Goal: Information Seeking & Learning: Learn about a topic

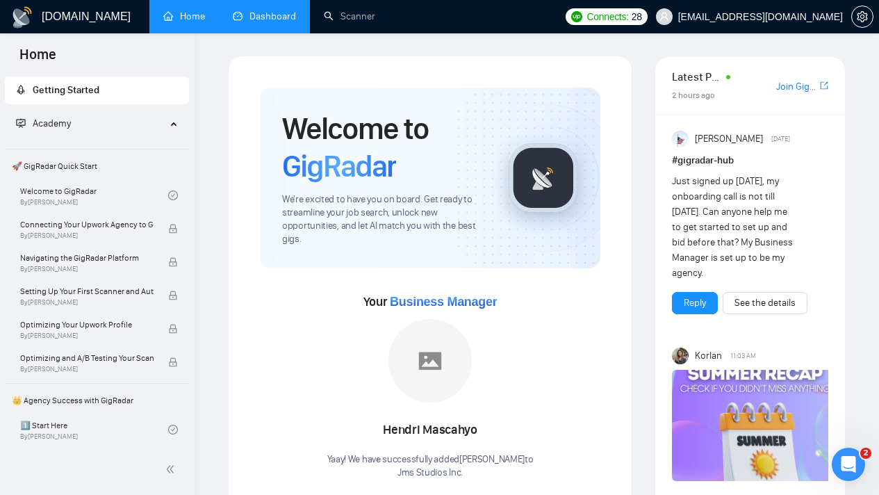
click at [296, 22] on link "Dashboard" at bounding box center [264, 16] width 63 height 12
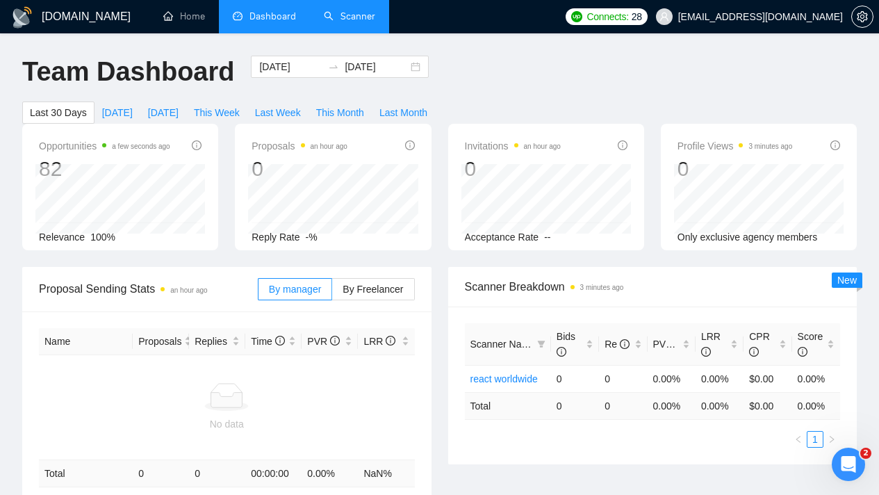
click at [342, 17] on link "Scanner" at bounding box center [349, 16] width 51 height 12
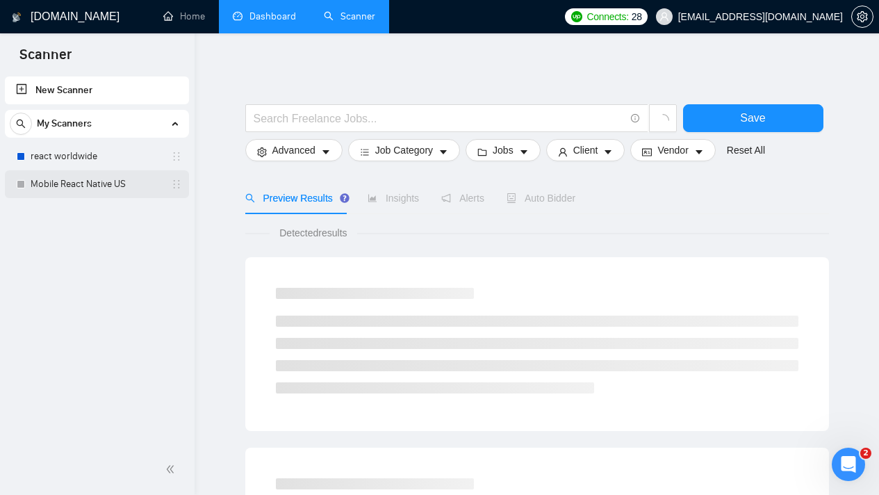
click at [113, 182] on link "Mobile React Native US" at bounding box center [97, 184] width 132 height 28
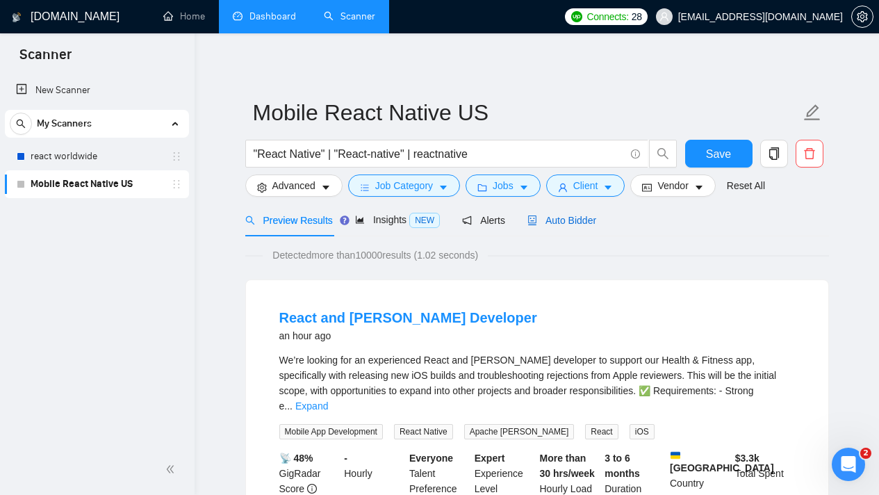
click at [580, 227] on div "Auto Bidder" at bounding box center [562, 220] width 69 height 15
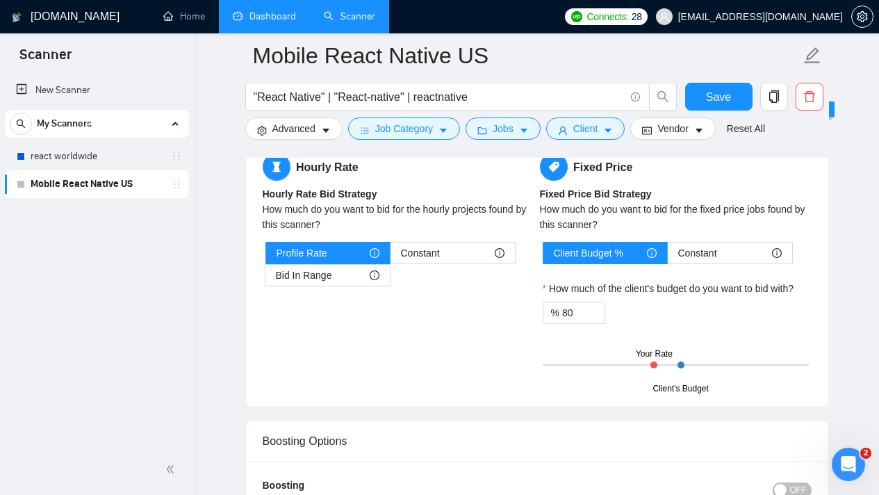
scroll to position [2064, 0]
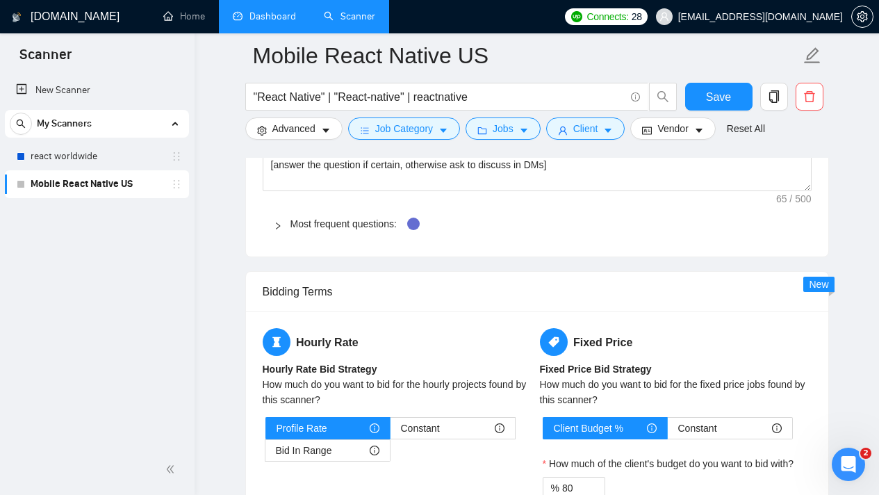
click at [289, 240] on div "Most frequent questions:" at bounding box center [537, 224] width 549 height 32
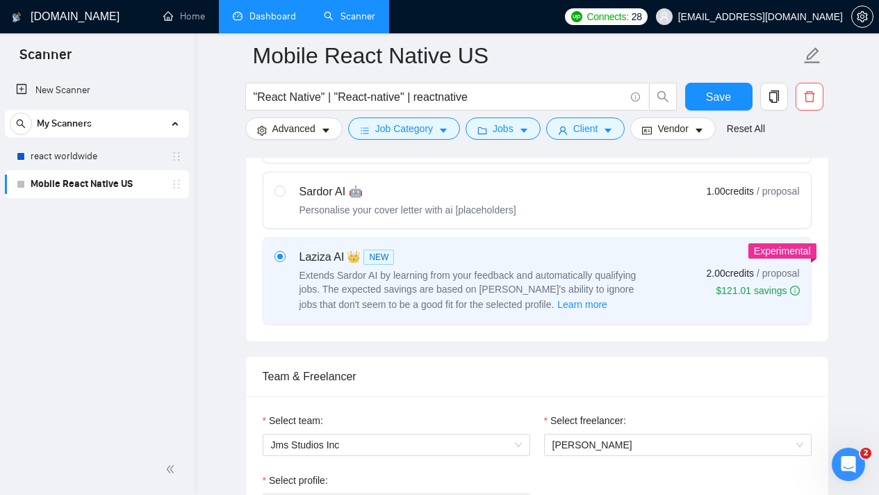
scroll to position [742, 0]
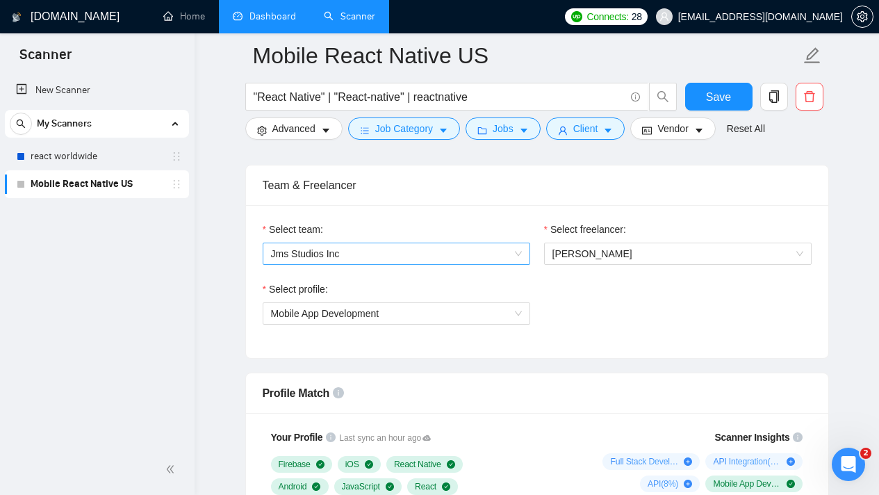
click at [518, 264] on span "Jms Studios Inc" at bounding box center [396, 253] width 251 height 21
click at [571, 282] on div "Select freelancer: [PERSON_NAME]" at bounding box center [678, 252] width 282 height 60
click at [584, 264] on span "[PERSON_NAME]" at bounding box center [678, 253] width 251 height 21
click at [558, 312] on div "Select profile: Mobile App Development" at bounding box center [537, 312] width 563 height 60
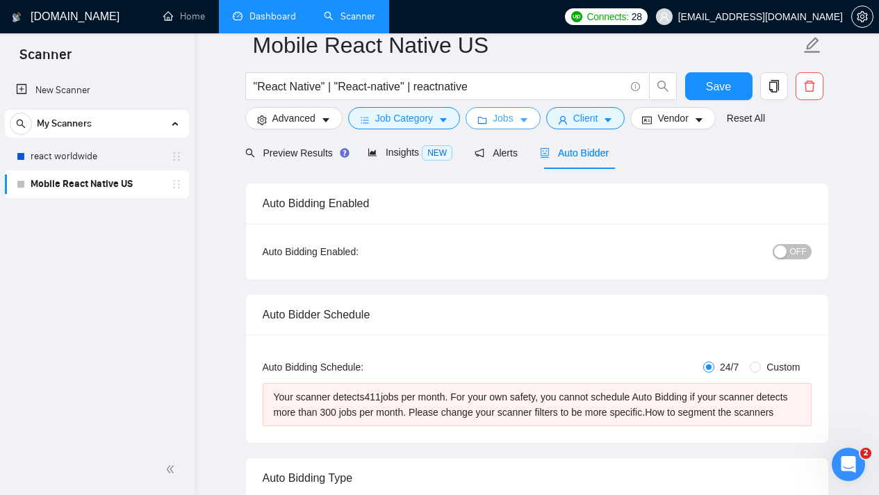
scroll to position [0, 0]
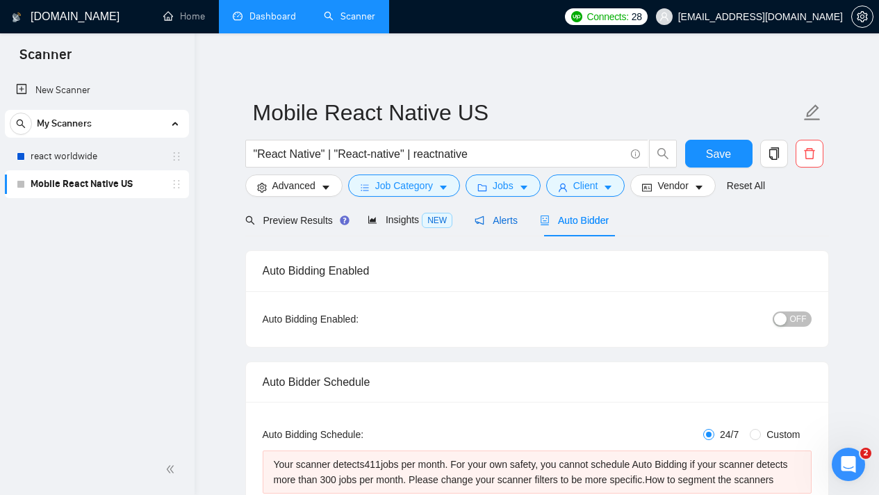
click at [505, 219] on span "Alerts" at bounding box center [496, 220] width 43 height 11
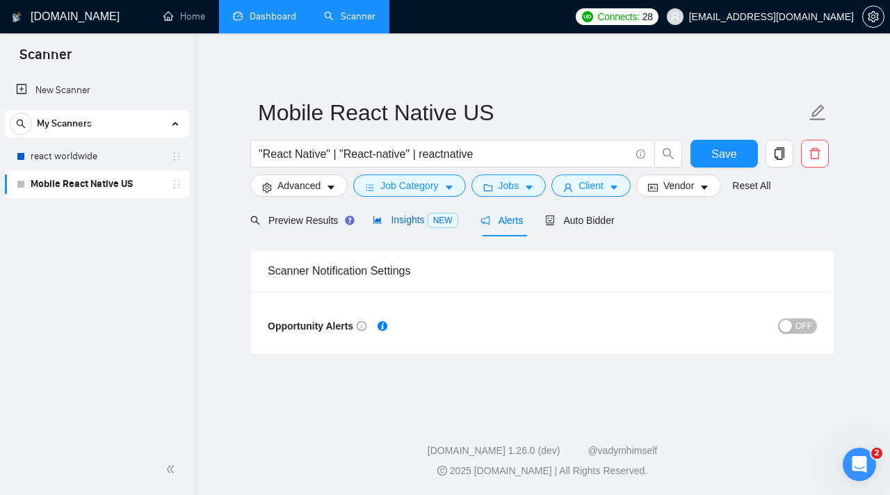
click at [399, 216] on span "Insights NEW" at bounding box center [415, 219] width 85 height 11
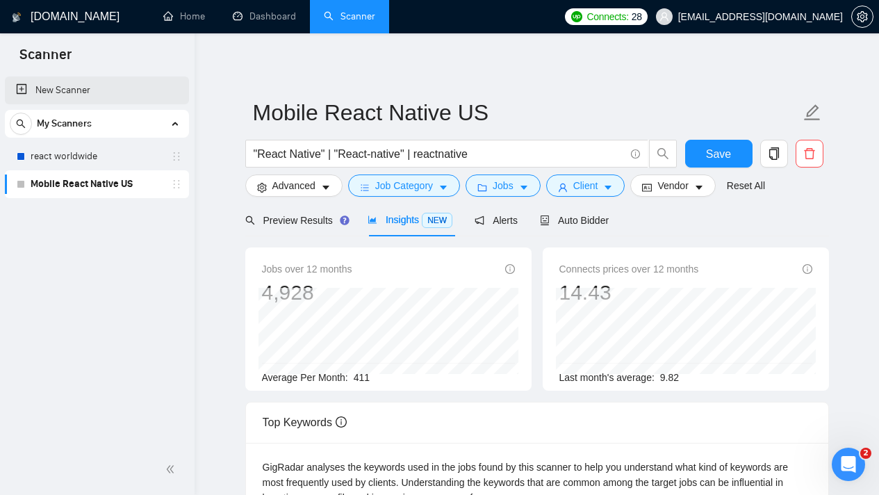
click at [104, 88] on link "New Scanner" at bounding box center [97, 90] width 162 height 28
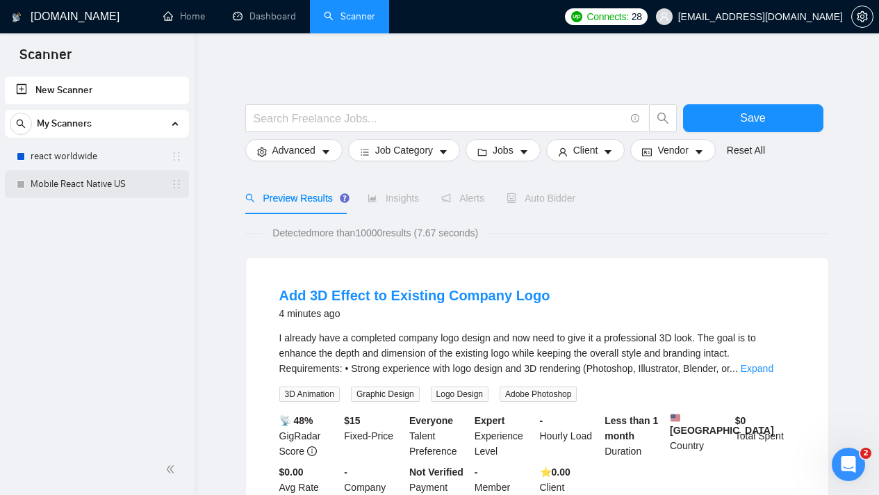
click at [87, 184] on link "Mobile React Native US" at bounding box center [97, 184] width 132 height 28
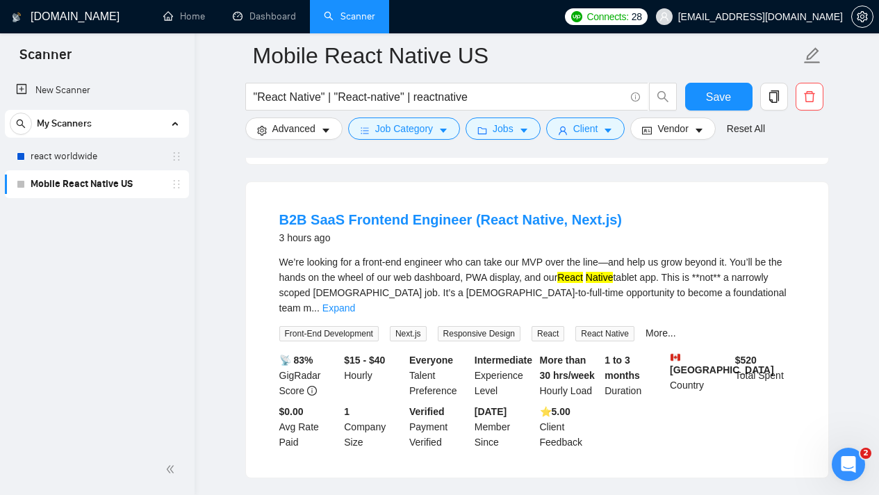
scroll to position [437, 0]
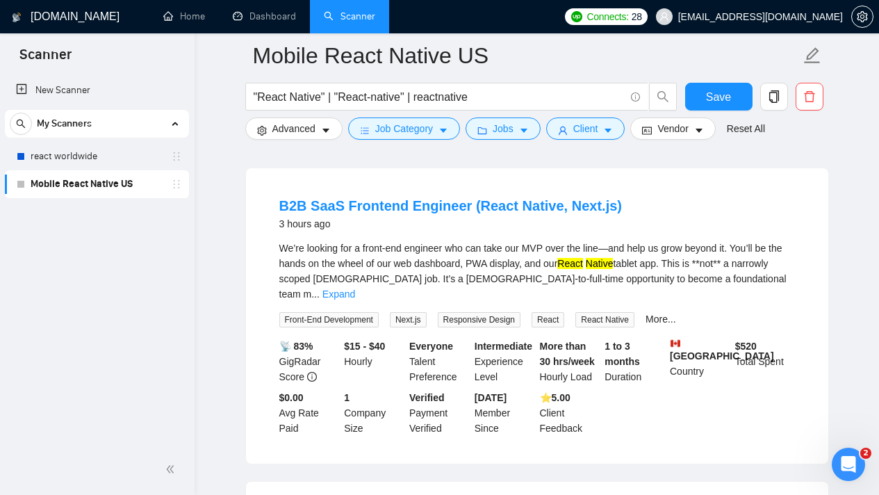
click at [320, 289] on span "..." at bounding box center [315, 294] width 8 height 11
click at [355, 289] on link "Expand" at bounding box center [339, 294] width 33 height 11
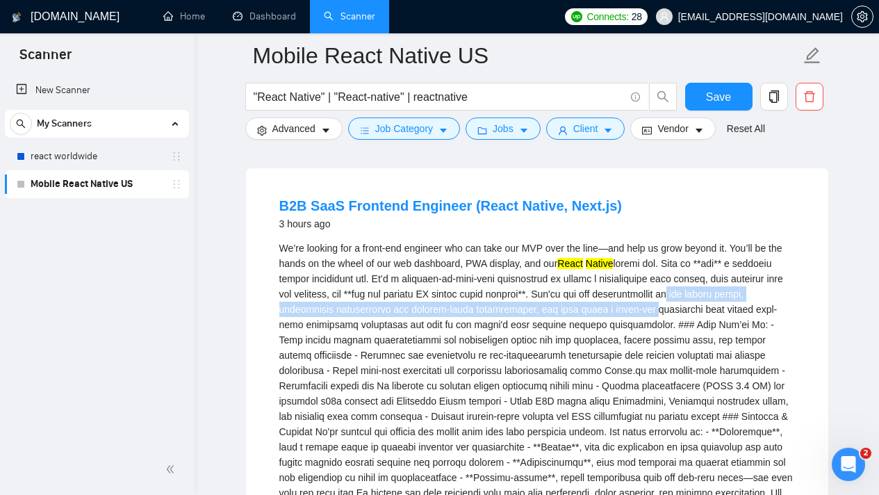
drag, startPoint x: 788, startPoint y: 277, endPoint x: 790, endPoint y: 295, distance: 18.2
click at [790, 295] on div "We’re looking for a front-end engineer who can take our MVP over the line—and h…" at bounding box center [537, 478] width 516 height 474
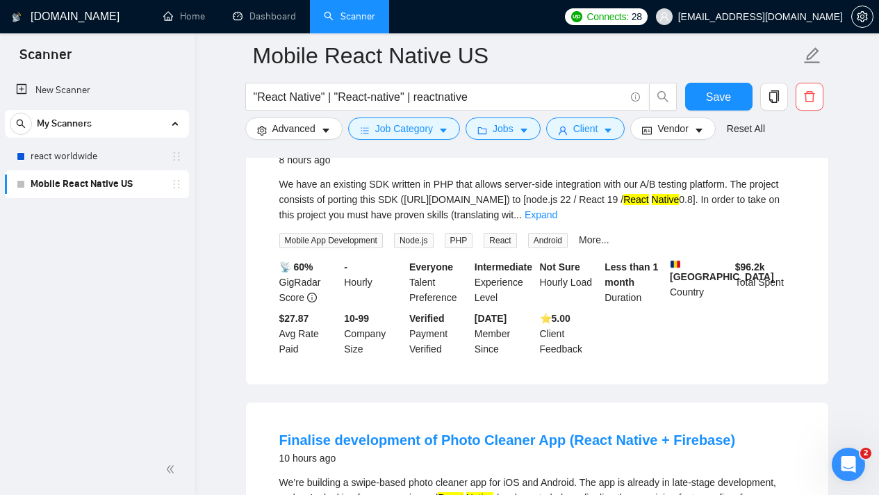
scroll to position [1806, 0]
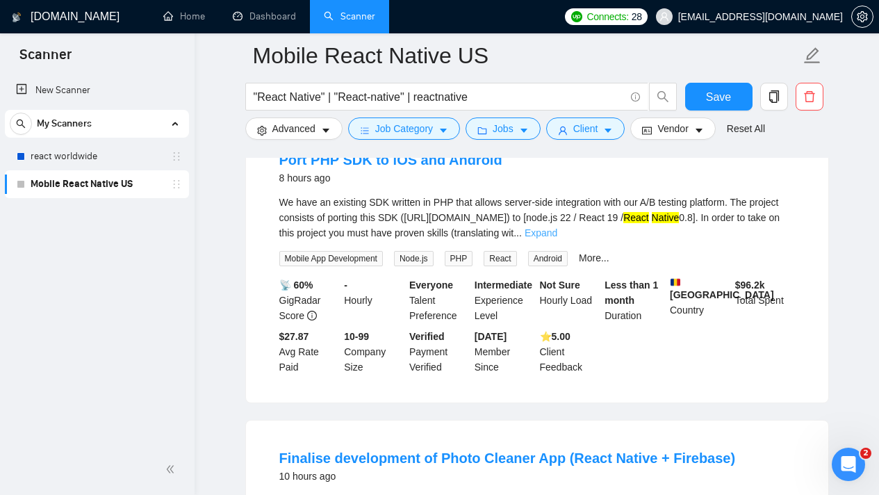
click at [558, 238] on link "Expand" at bounding box center [541, 232] width 33 height 11
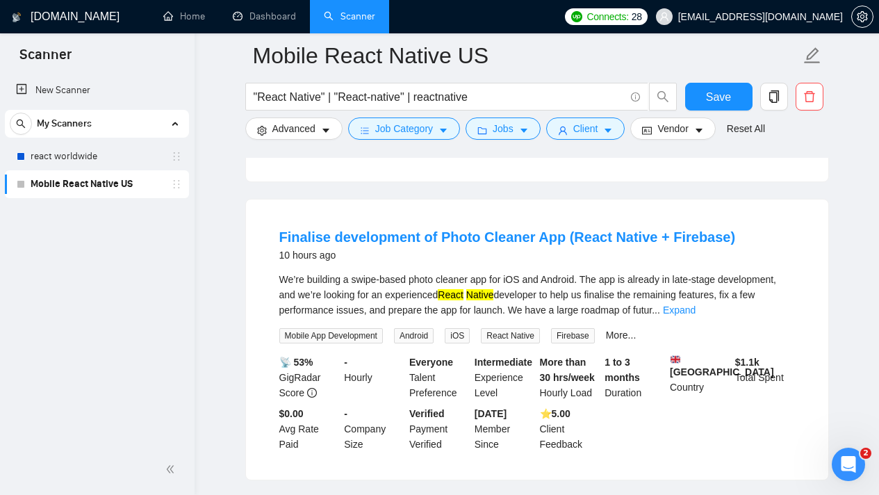
scroll to position [2060, 0]
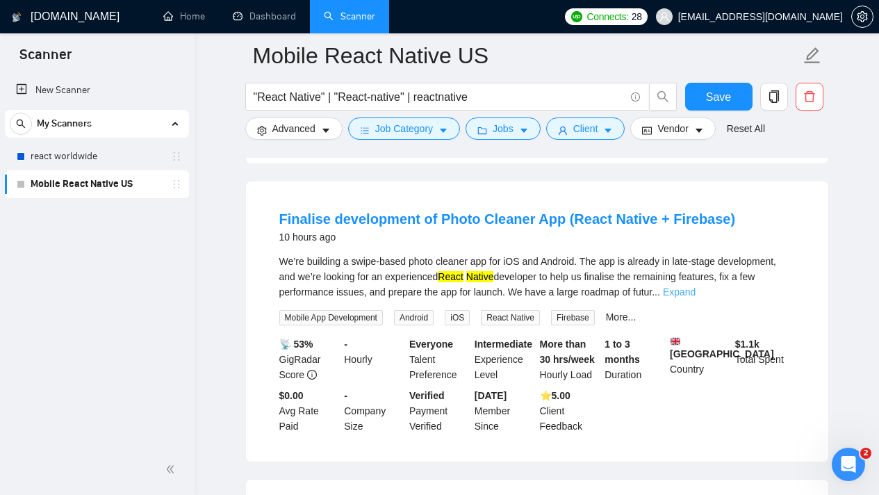
click at [696, 298] on link "Expand" at bounding box center [679, 291] width 33 height 11
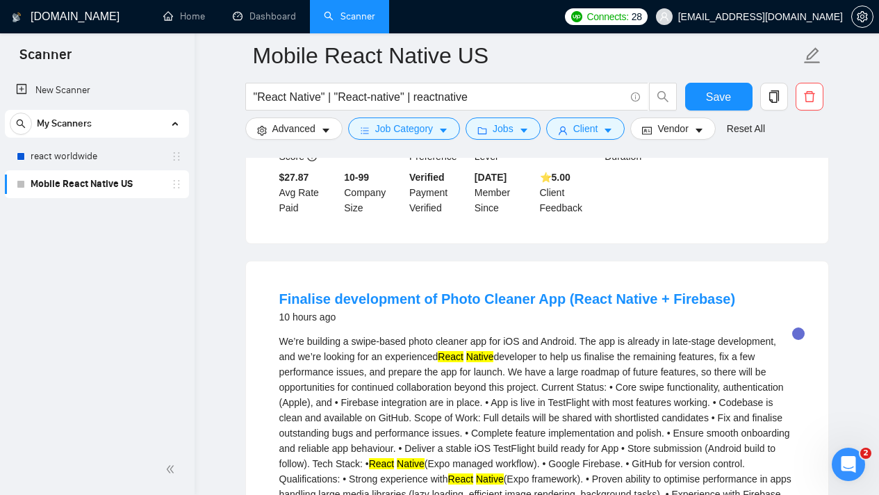
scroll to position [1506, 0]
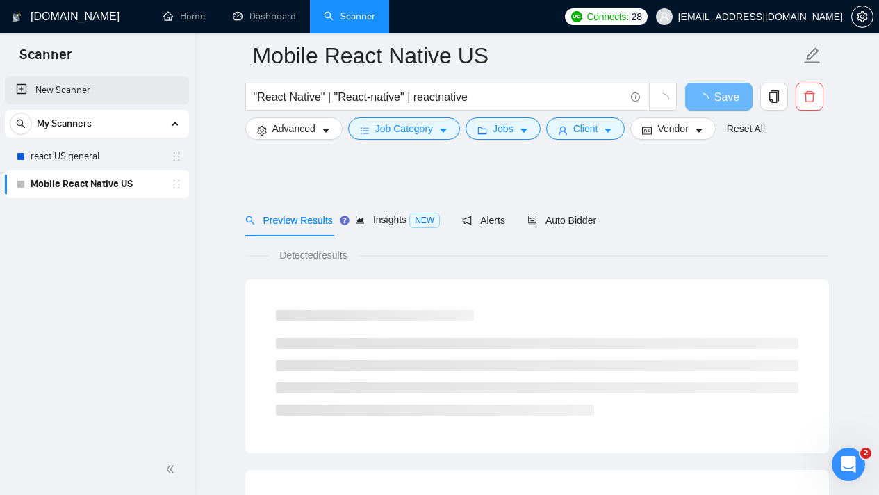
scroll to position [827, 0]
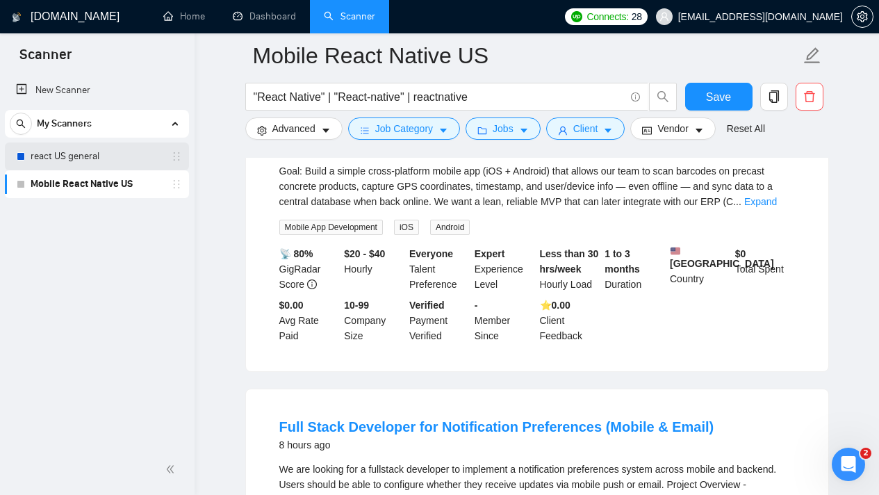
click at [107, 165] on link "react US general" at bounding box center [97, 157] width 132 height 28
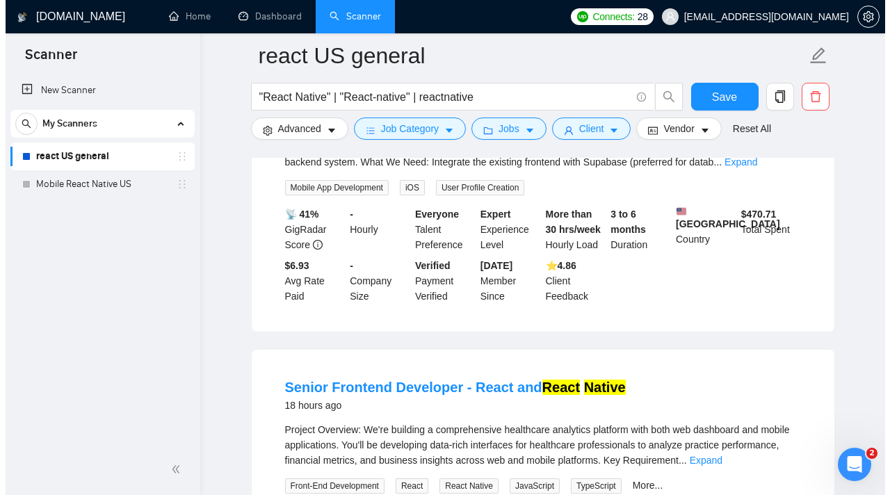
scroll to position [507, 0]
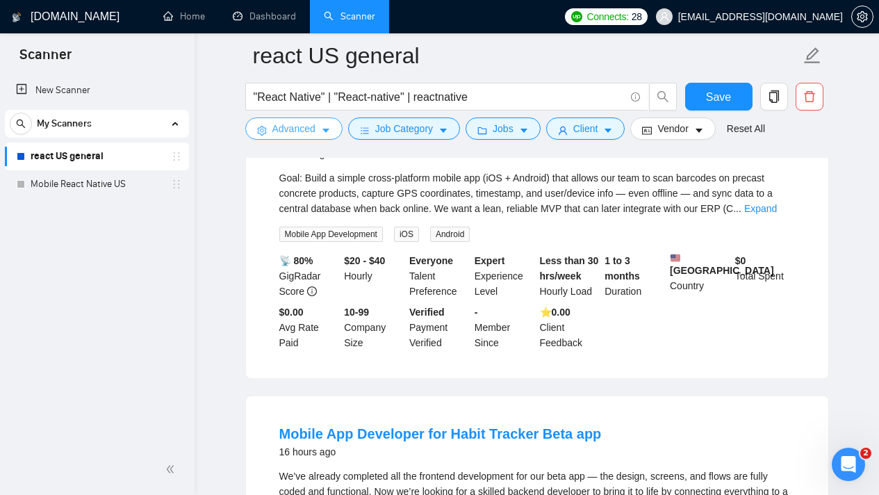
click at [298, 122] on span "Advanced" at bounding box center [294, 128] width 43 height 15
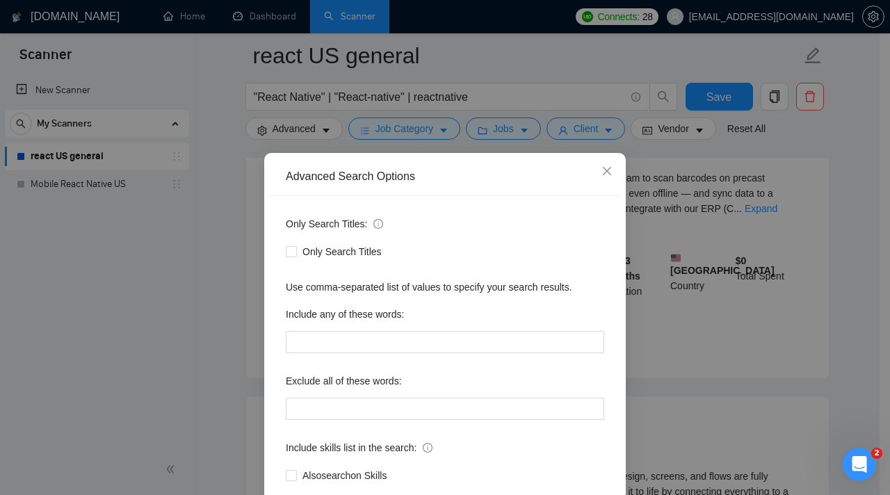
scroll to position [83, 0]
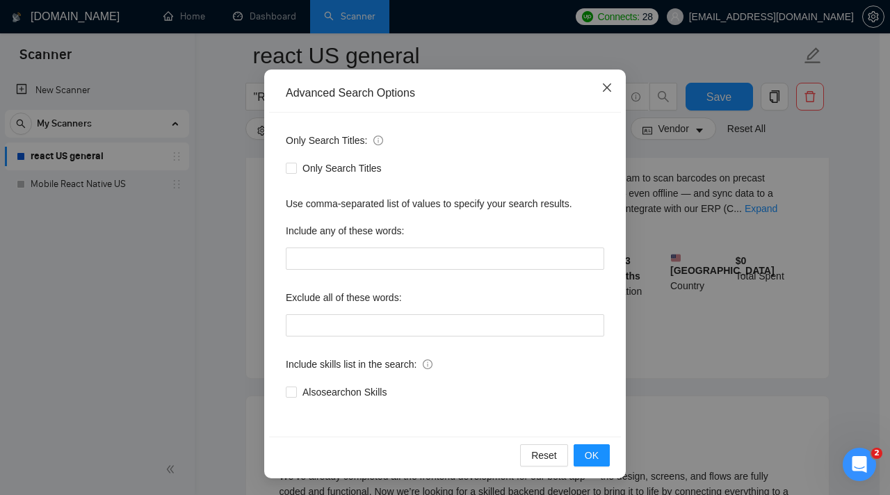
click at [601, 90] on icon "close" at bounding box center [606, 87] width 11 height 11
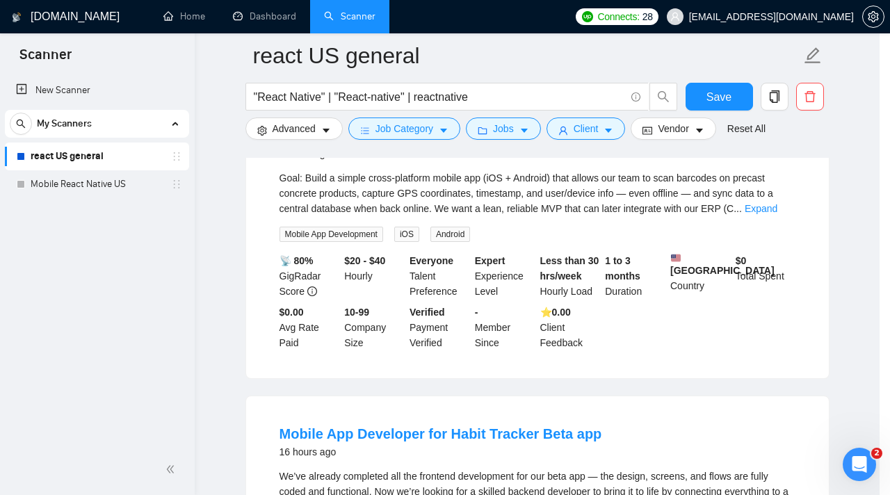
scroll to position [0, 0]
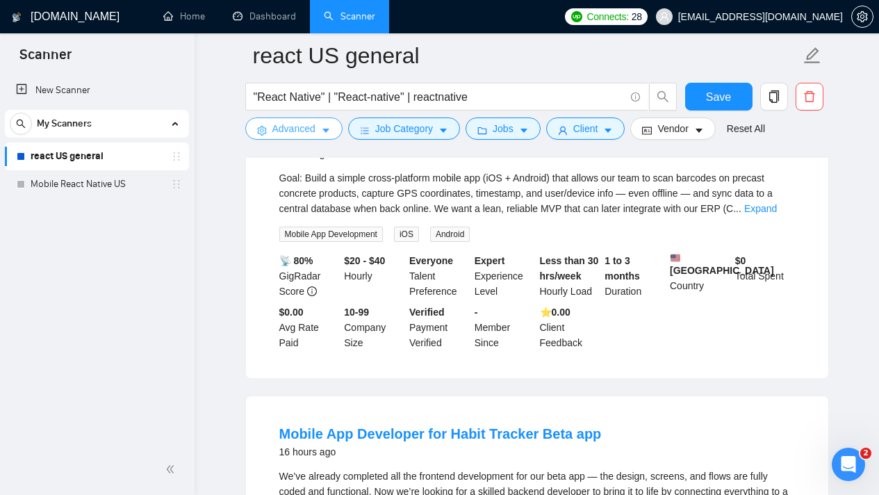
click at [323, 133] on icon "caret-down" at bounding box center [326, 131] width 10 height 10
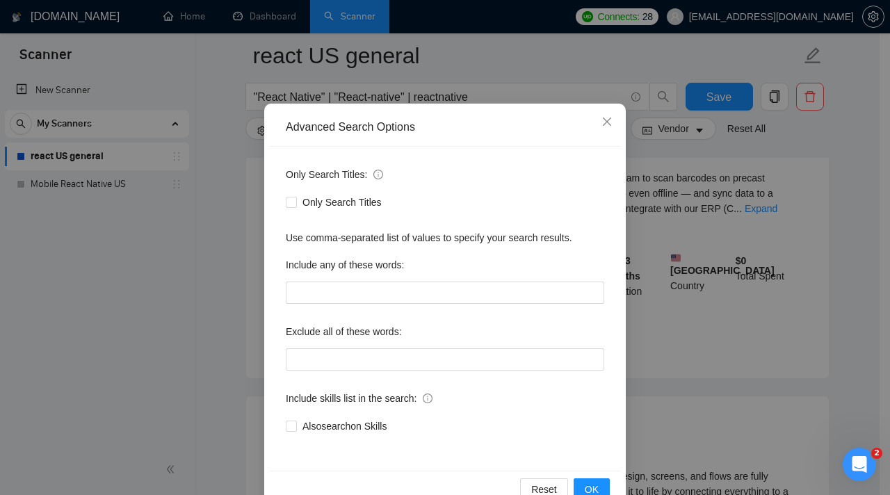
scroll to position [83, 0]
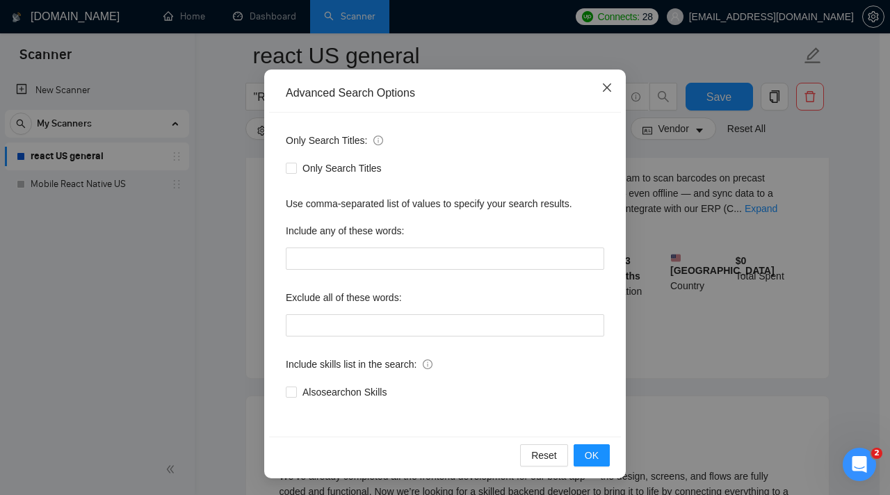
click at [601, 87] on icon "close" at bounding box center [606, 87] width 11 height 11
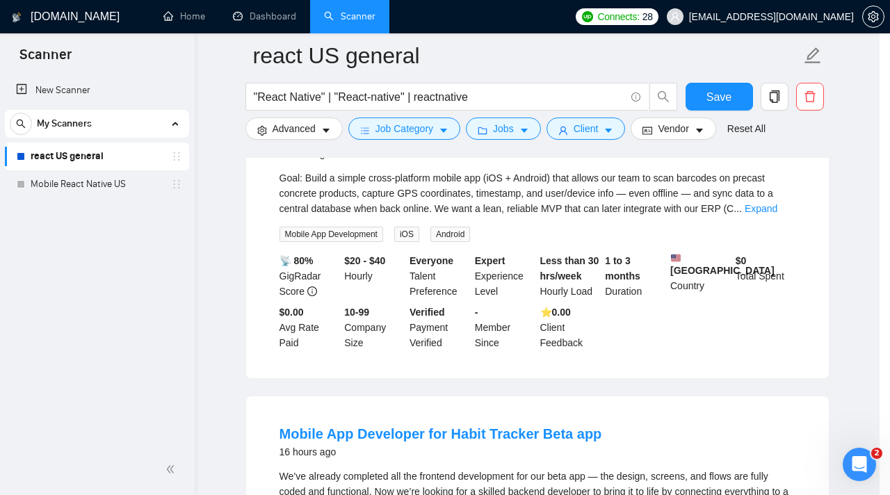
scroll to position [14, 0]
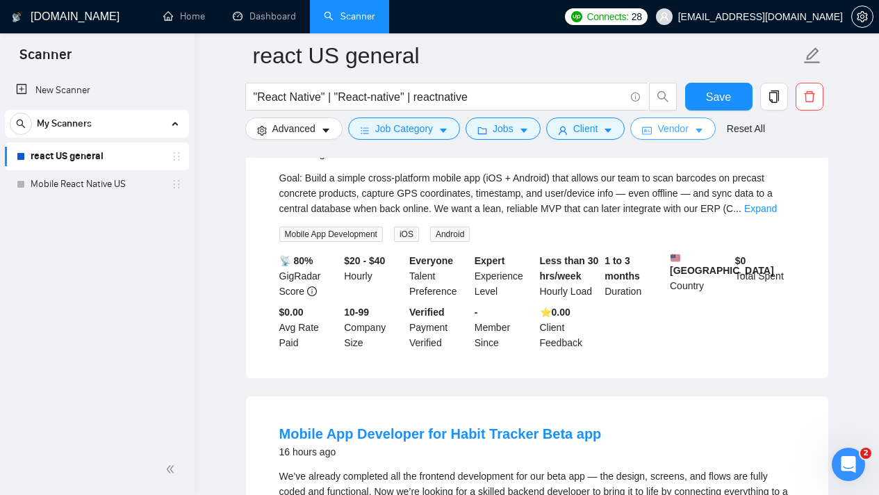
click at [688, 129] on span "Vendor" at bounding box center [673, 128] width 31 height 15
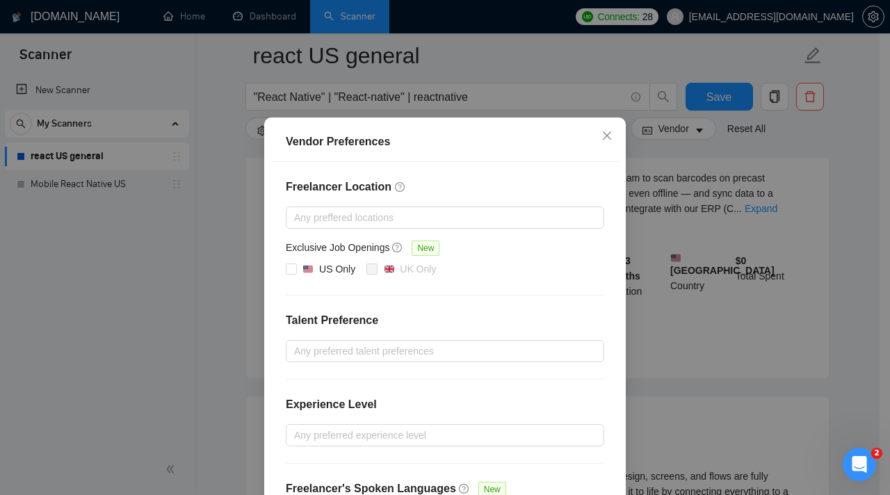
scroll to position [0, 0]
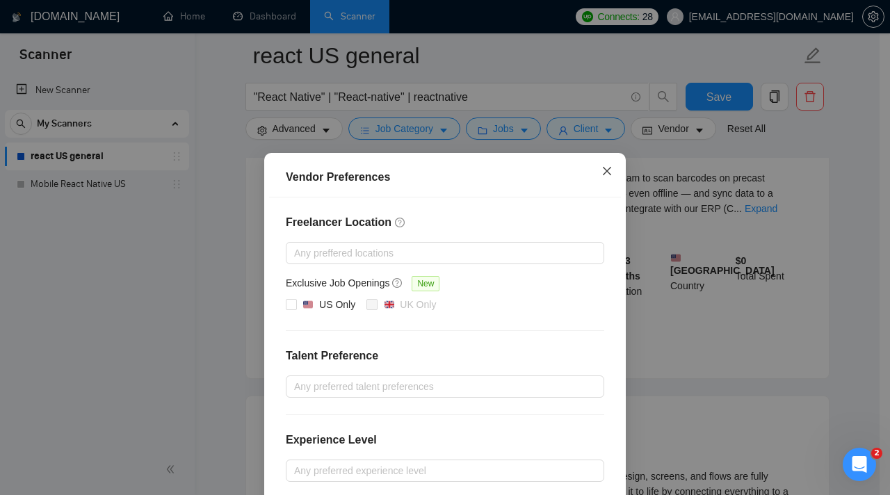
click at [606, 163] on span "Close" at bounding box center [607, 172] width 38 height 38
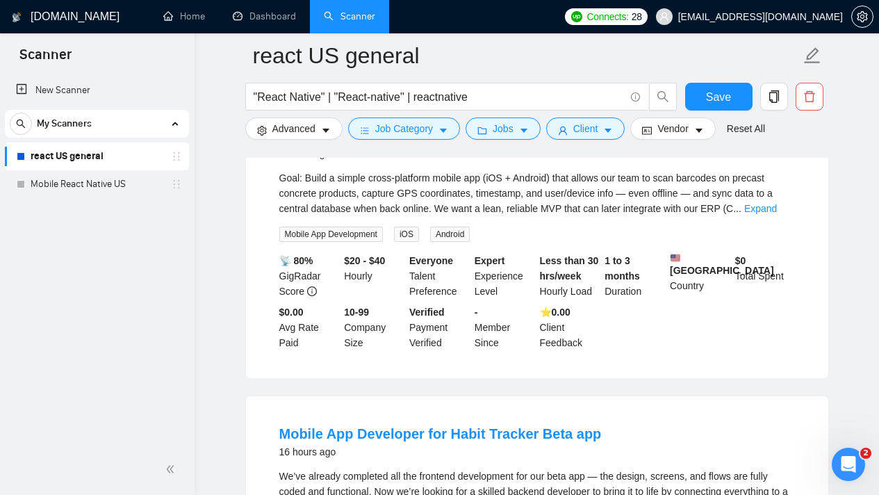
click at [59, 47] on span "Scanner" at bounding box center [45, 58] width 74 height 29
click at [69, 47] on span "Scanner" at bounding box center [45, 58] width 74 height 29
click at [391, 132] on span "Job Category" at bounding box center [404, 128] width 58 height 15
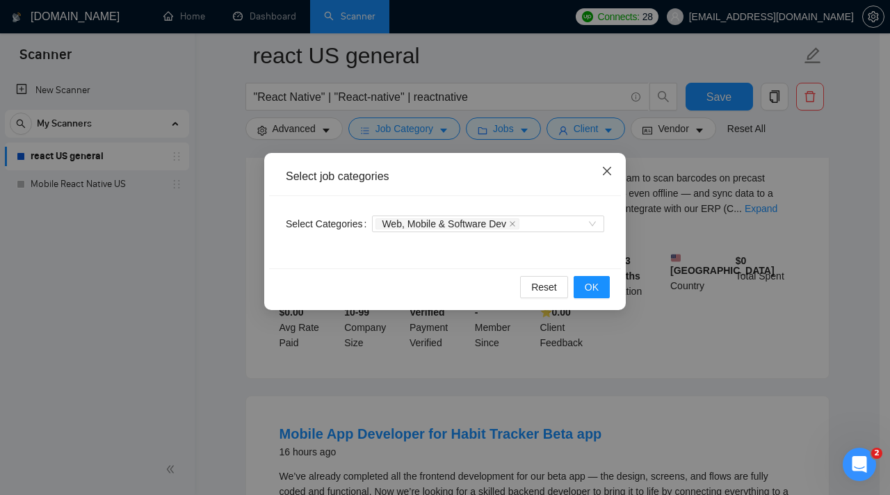
click at [623, 166] on span "Close" at bounding box center [607, 172] width 38 height 38
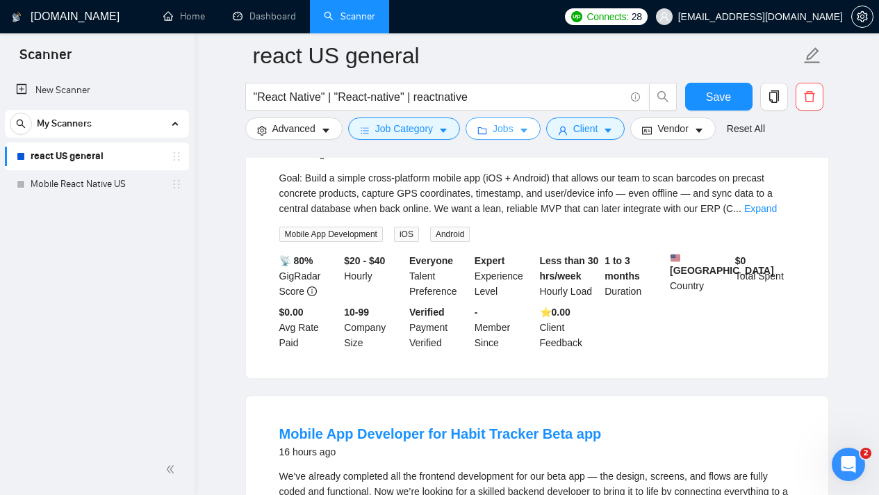
click at [513, 131] on span "Jobs" at bounding box center [503, 128] width 21 height 15
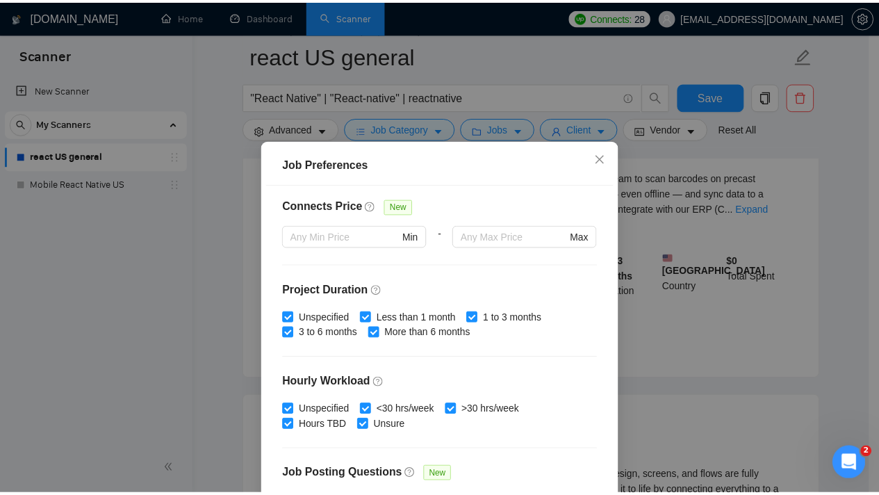
scroll to position [437, 0]
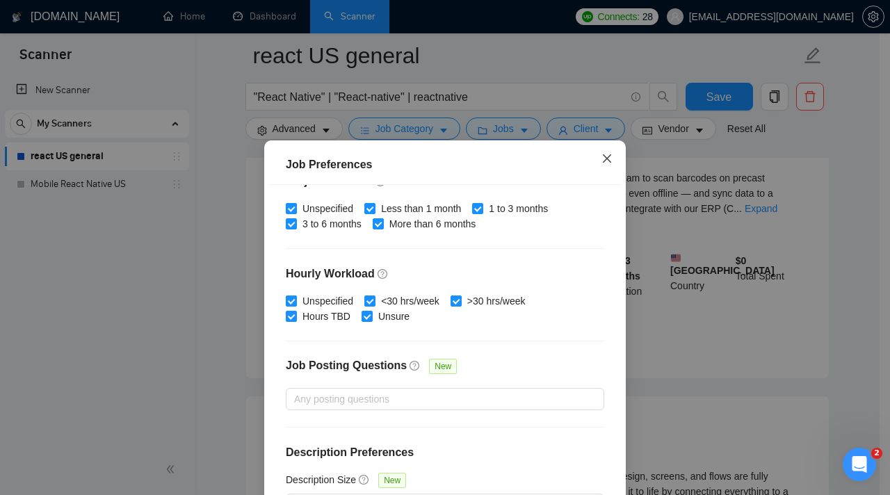
click at [608, 161] on span "Close" at bounding box center [607, 159] width 38 height 38
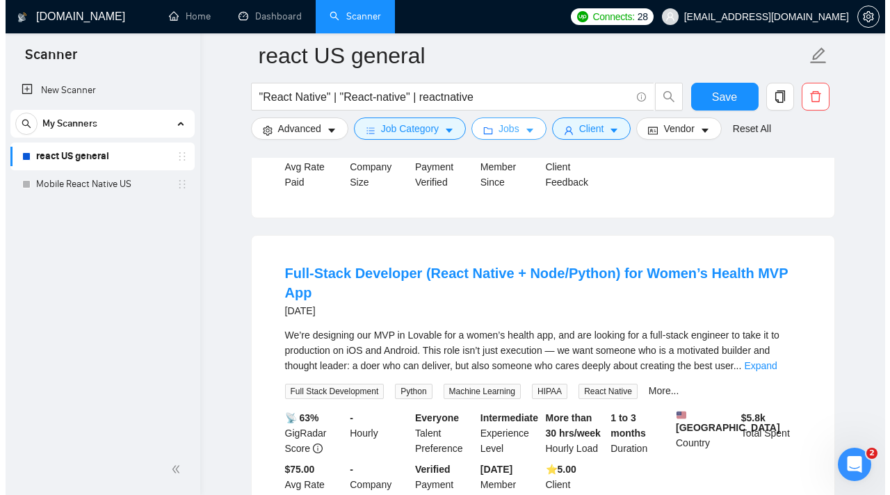
scroll to position [2493, 0]
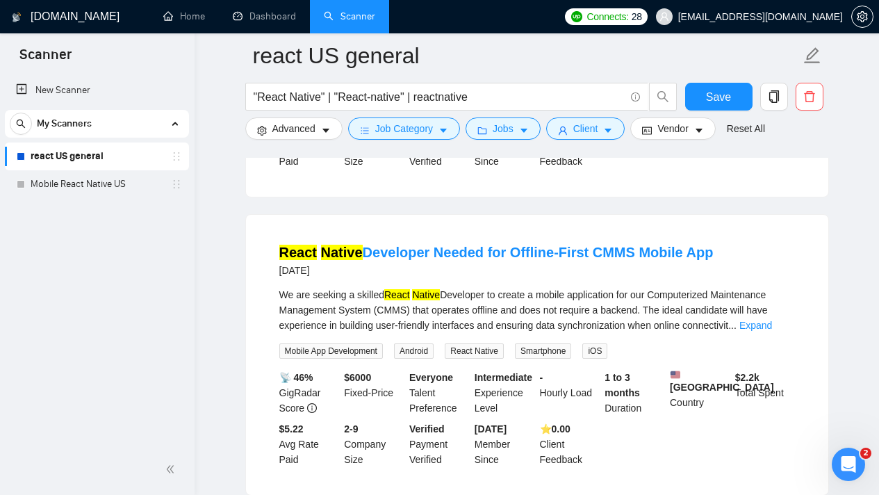
click at [430, 300] on mark "Native" at bounding box center [426, 294] width 28 height 11
click at [608, 131] on button "Client" at bounding box center [585, 128] width 79 height 22
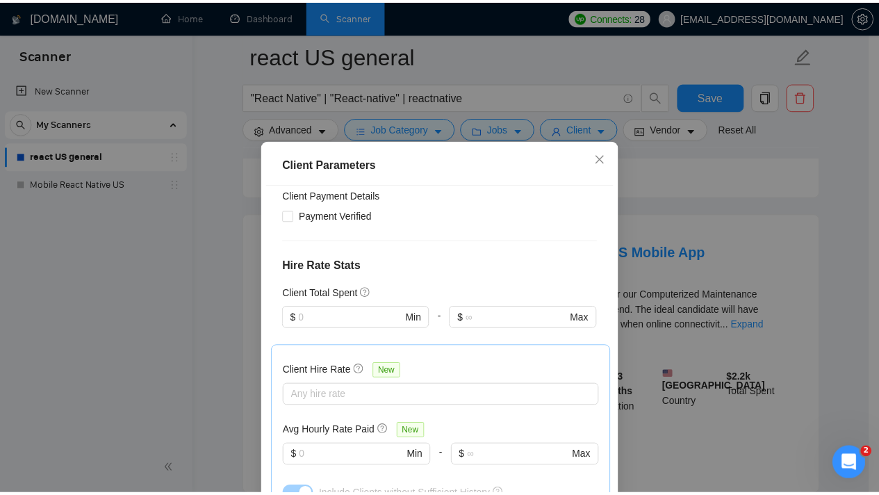
scroll to position [540, 0]
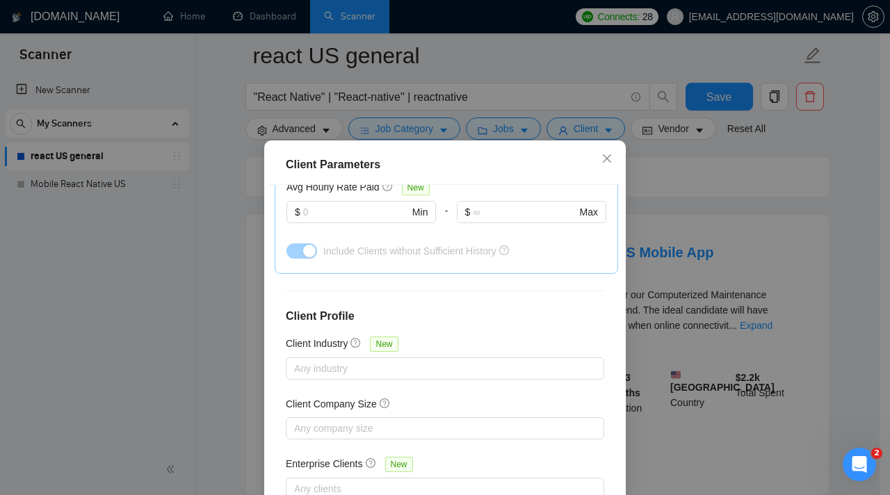
click at [701, 178] on div "Client Parameters Client Location Include Client Countries United States Canada…" at bounding box center [445, 247] width 890 height 495
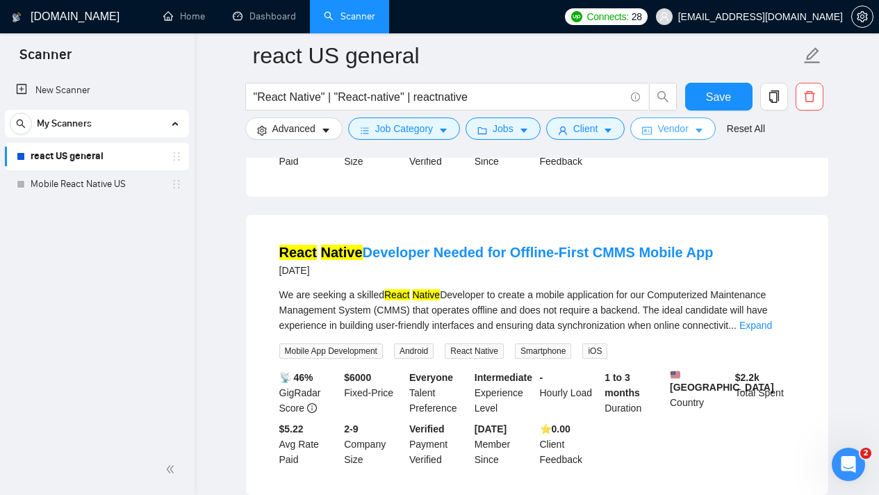
click at [680, 131] on span "Vendor" at bounding box center [673, 128] width 31 height 15
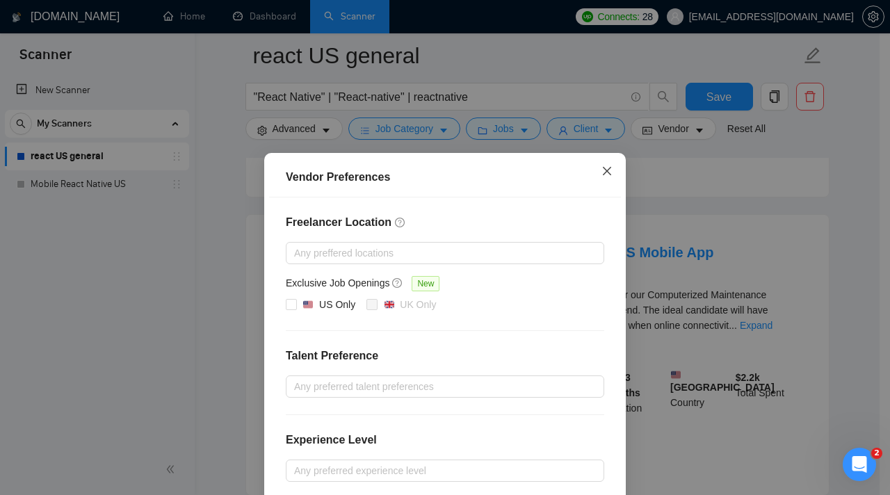
click at [594, 175] on span "Close" at bounding box center [607, 172] width 38 height 38
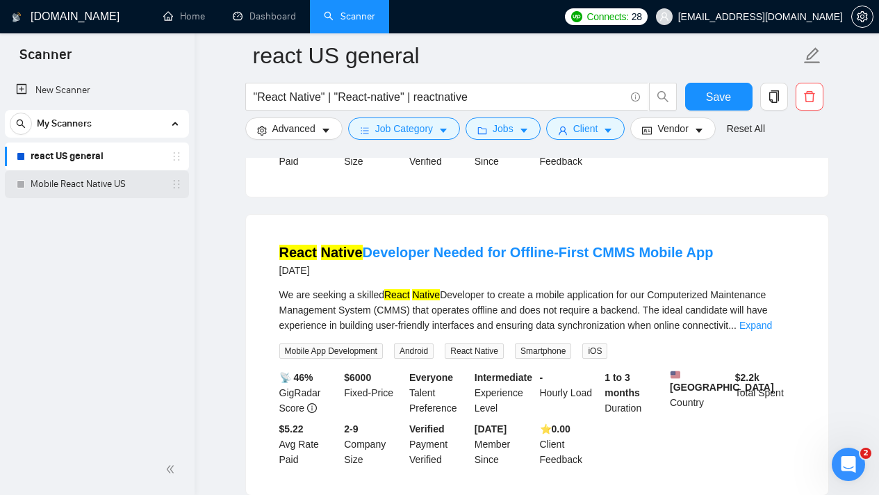
click at [131, 190] on link "Mobile React Native US" at bounding box center [97, 184] width 132 height 28
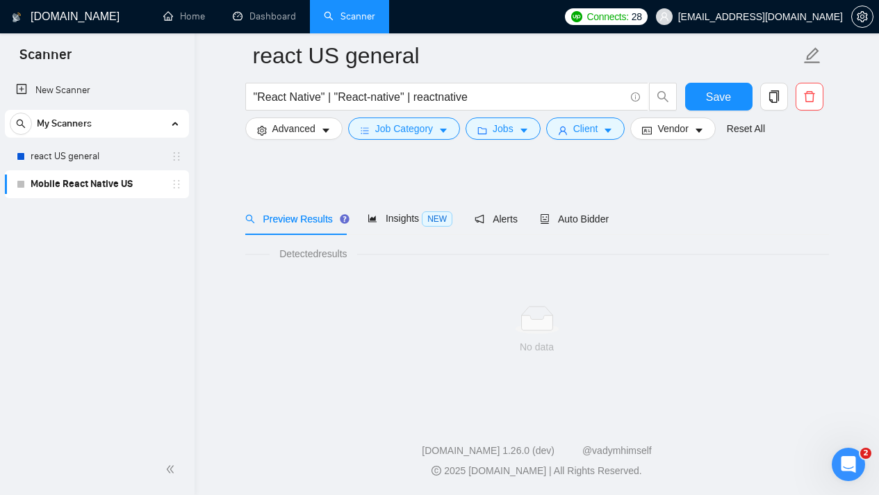
scroll to position [13, 0]
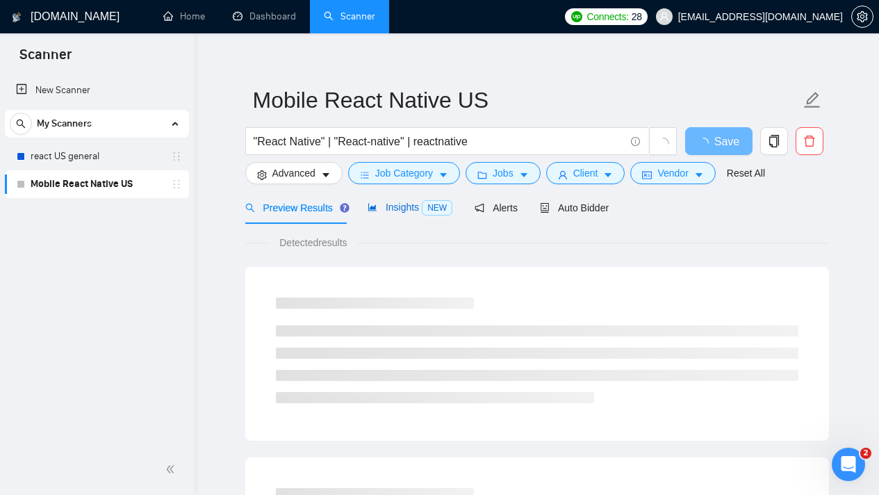
click at [398, 214] on div "Insights NEW" at bounding box center [410, 208] width 85 height 16
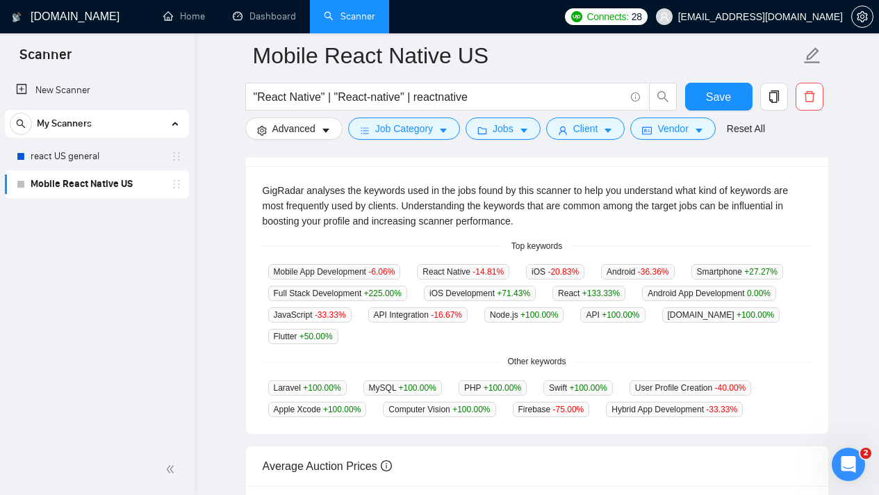
scroll to position [305, 0]
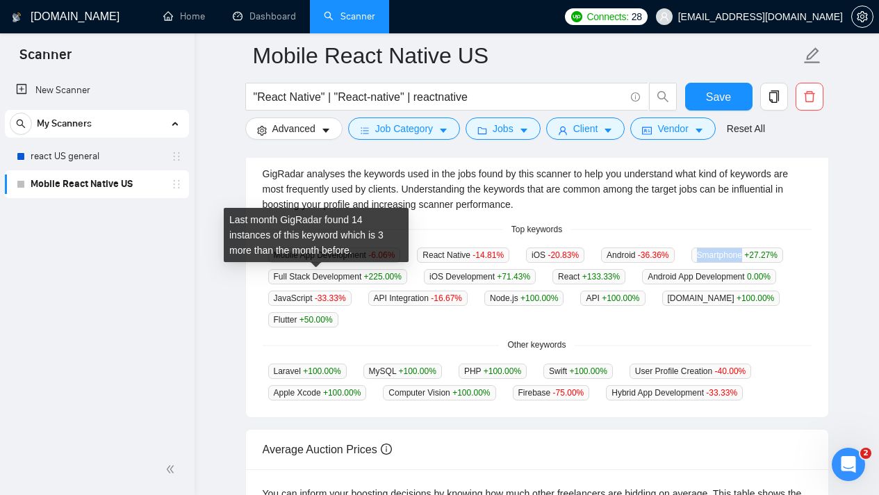
drag, startPoint x: 322, startPoint y: 273, endPoint x: 273, endPoint y: 275, distance: 48.7
click at [692, 263] on span "Smartphone +27.27 %" at bounding box center [738, 255] width 92 height 15
copy span "Smartphone"
click at [745, 260] on span "+27.27 %" at bounding box center [761, 255] width 33 height 10
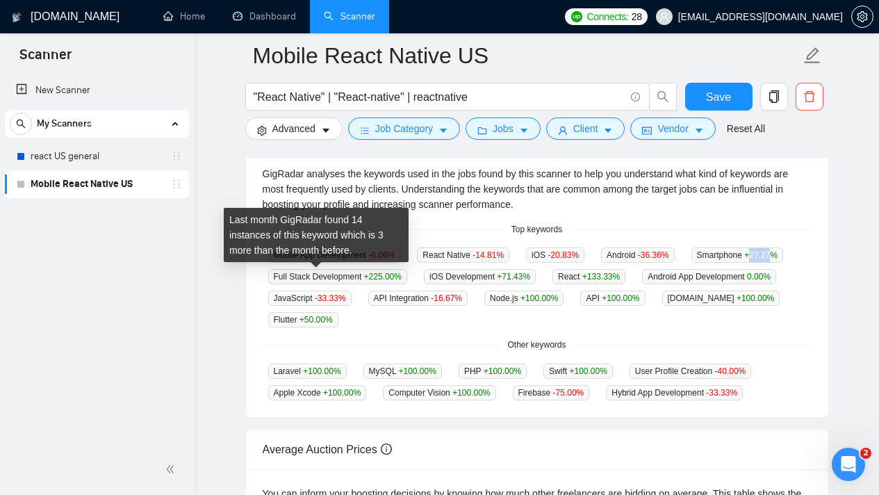
click at [745, 260] on span "+27.27 %" at bounding box center [761, 255] width 33 height 10
click at [692, 263] on span "Smartphone +27.27 %" at bounding box center [738, 255] width 92 height 15
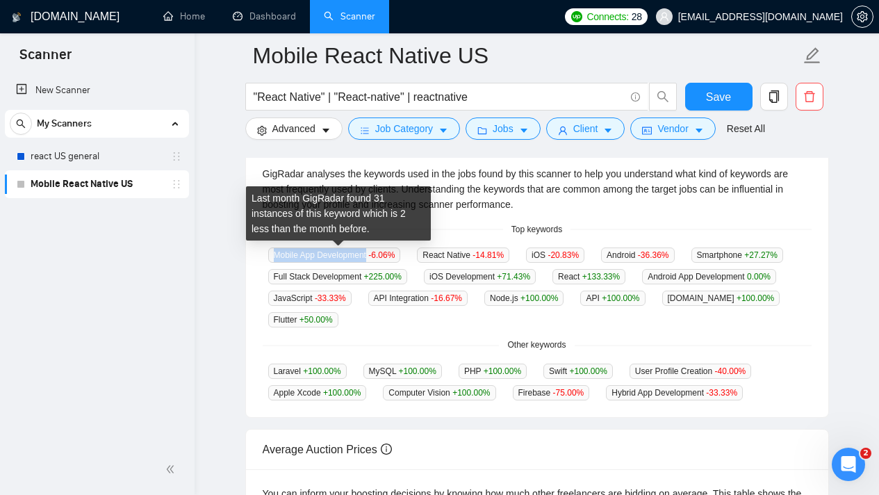
drag, startPoint x: 373, startPoint y: 254, endPoint x: 273, endPoint y: 254, distance: 100.8
click at [273, 254] on span "Mobile App Development -6.06 %" at bounding box center [334, 255] width 133 height 15
copy span "Mobile App Development"
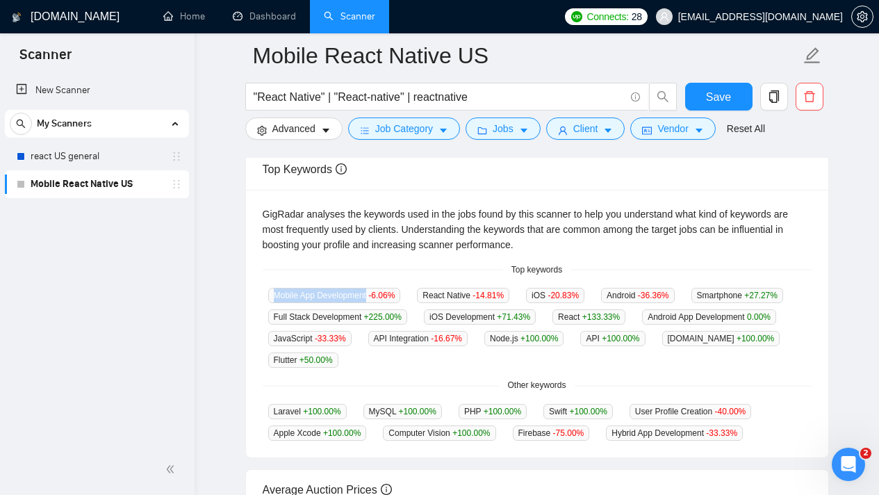
scroll to position [274, 0]
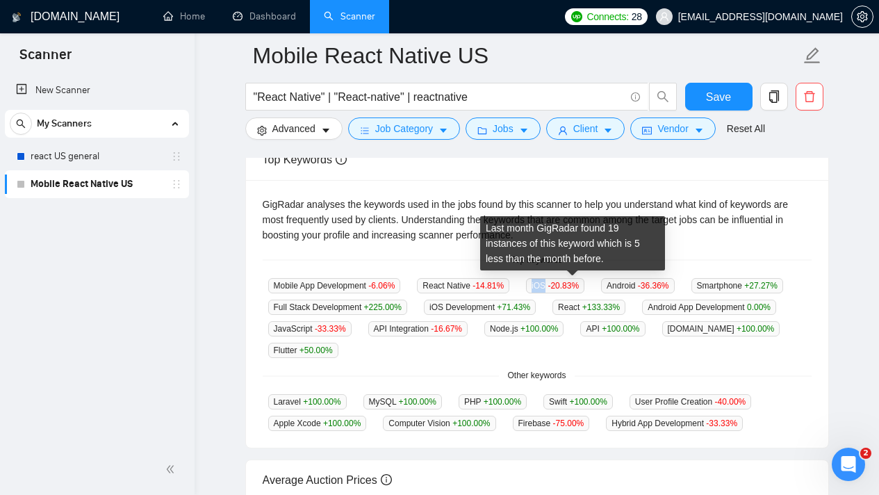
drag, startPoint x: 561, startPoint y: 280, endPoint x: 546, endPoint y: 280, distance: 15.3
click at [546, 280] on span "iOS -20.83 %" at bounding box center [555, 285] width 58 height 15
copy span "iOS"
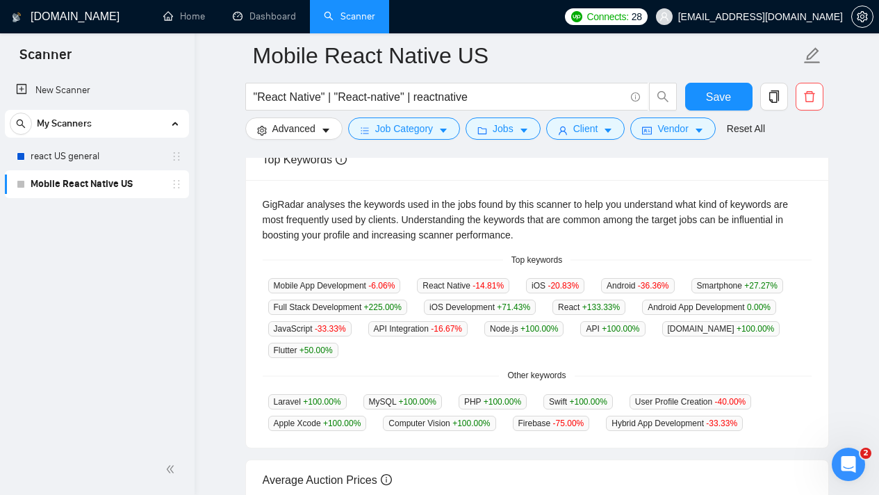
click at [425, 385] on div "GigRadar analyses the keywords used in the jobs found by this scanner to help y…" at bounding box center [537, 314] width 583 height 268
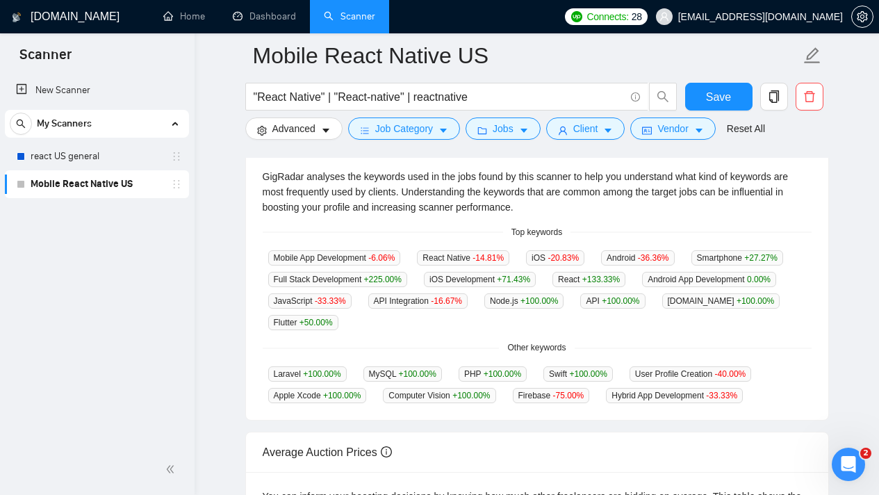
scroll to position [302, 0]
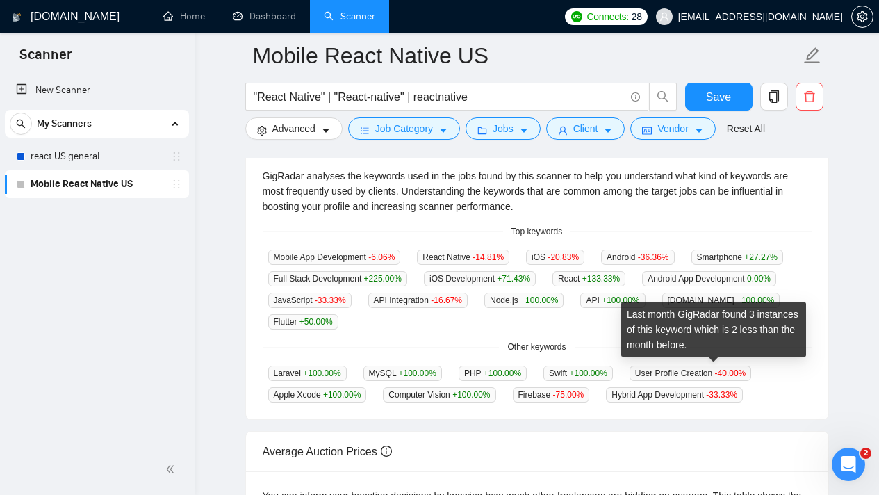
click at [686, 370] on span "User Profile Creation -40.00 %" at bounding box center [691, 373] width 122 height 15
click at [689, 368] on span "User Profile Creation -40.00 %" at bounding box center [691, 373] width 122 height 15
click at [742, 370] on span "-40.00 %" at bounding box center [730, 373] width 31 height 10
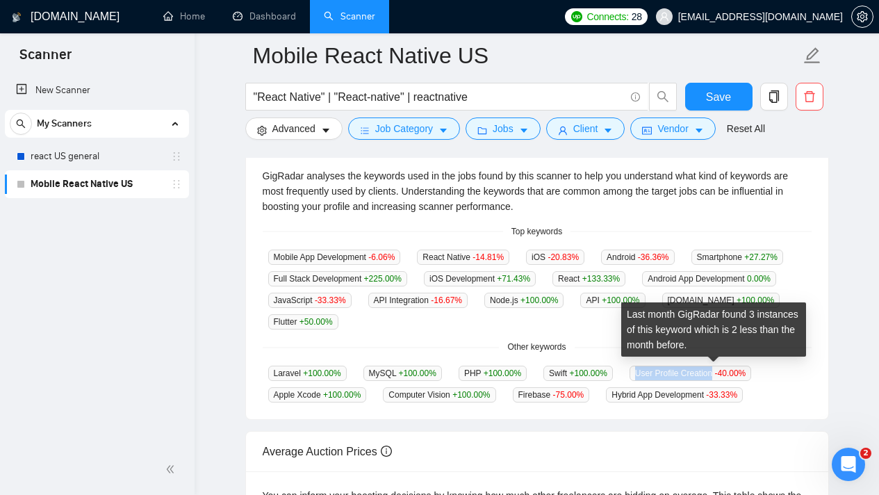
drag, startPoint x: 737, startPoint y: 372, endPoint x: 653, endPoint y: 372, distance: 84.1
click at [653, 372] on span "User Profile Creation -40.00 %" at bounding box center [691, 373] width 122 height 15
copy span "User Profile Creation"
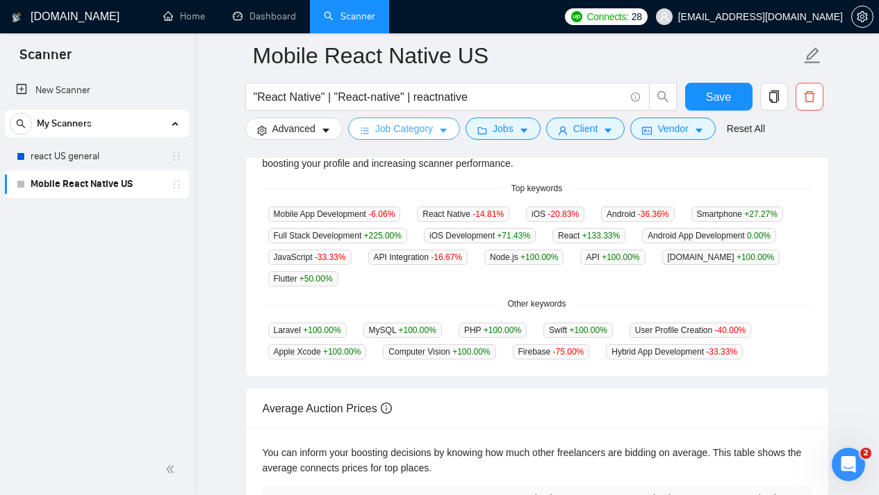
scroll to position [331, 0]
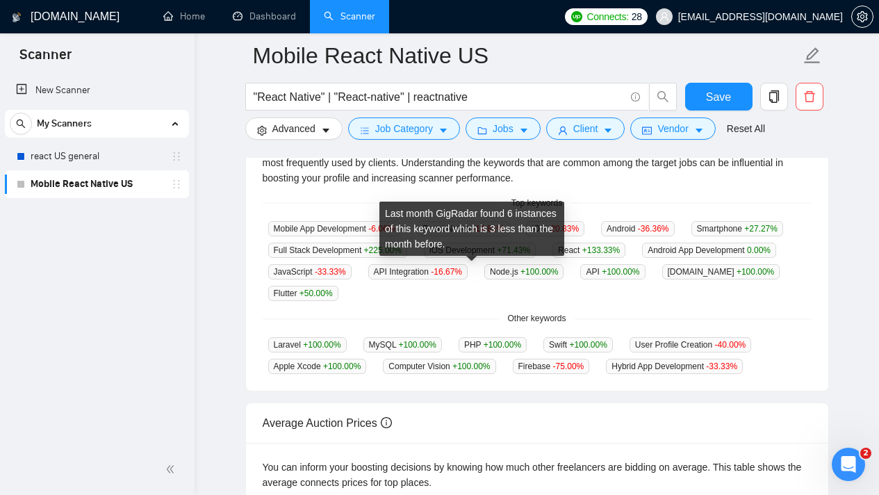
click at [414, 226] on div "Last month GigRadar found 6 instances of this keyword which is 3 less than the …" at bounding box center [472, 229] width 185 height 54
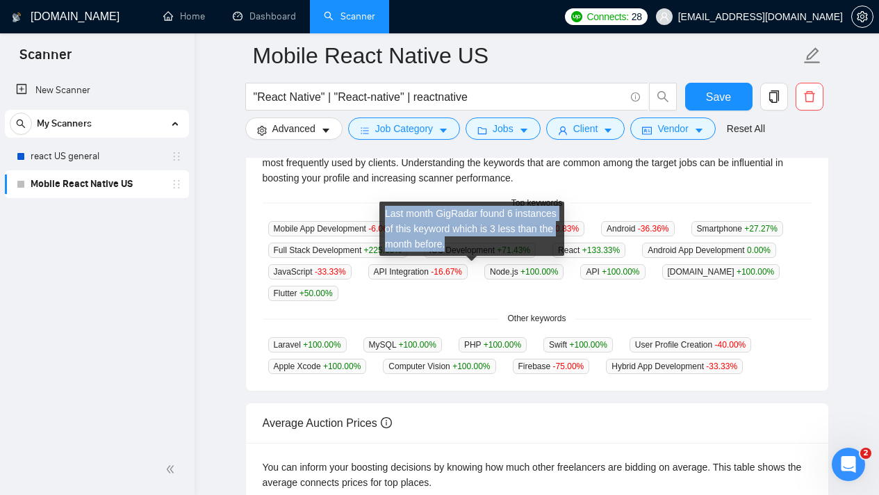
click at [414, 226] on div "Last month GigRadar found 6 instances of this keyword which is 3 less than the …" at bounding box center [472, 229] width 185 height 54
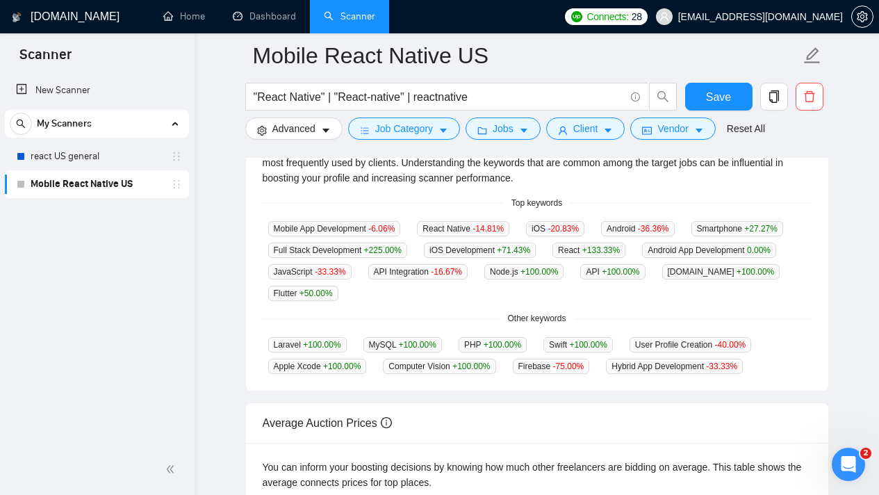
click at [363, 224] on select "English Spanish -------- [ All ] -------- Afrikaans Albanian Amharic Arabic Arm…" at bounding box center [275, 230] width 175 height 13
select select "es"
click at [363, 224] on select "English Spanish -------- [ All ] -------- Afrikaans Albanian Amharic Arabic Arm…" at bounding box center [275, 230] width 175 height 13
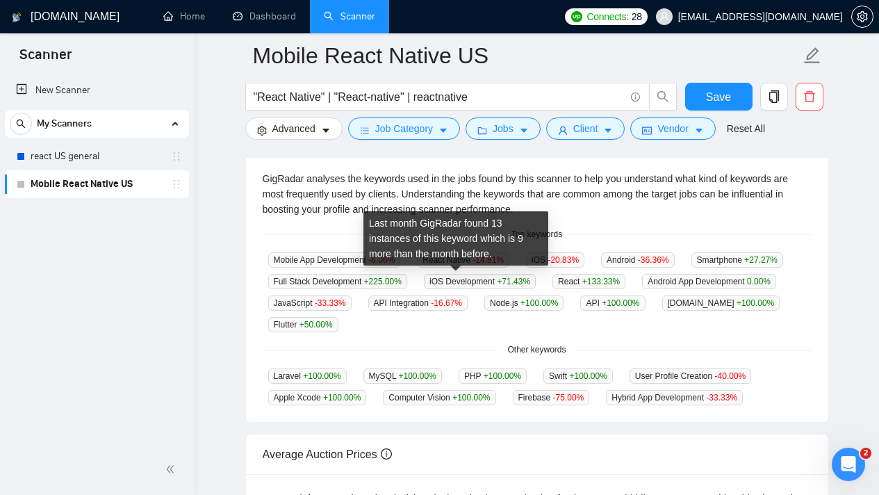
scroll to position [278, 0]
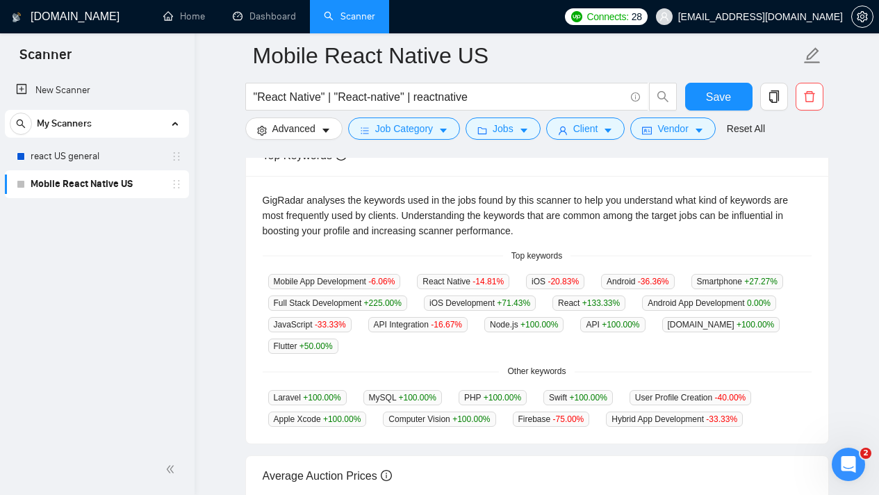
click at [625, 289] on div "Mobile App Development -6.06 % React Native -14.81 % iOS -20.83 % Android -36.3…" at bounding box center [537, 313] width 549 height 81
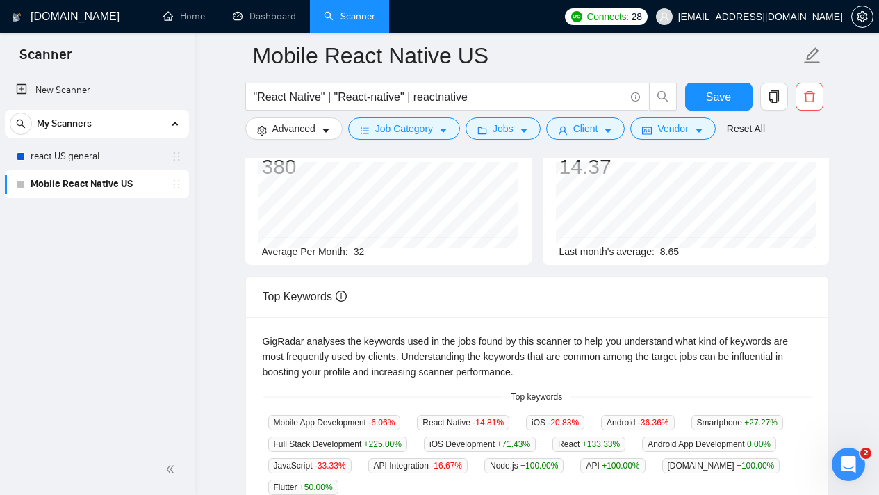
scroll to position [0, 0]
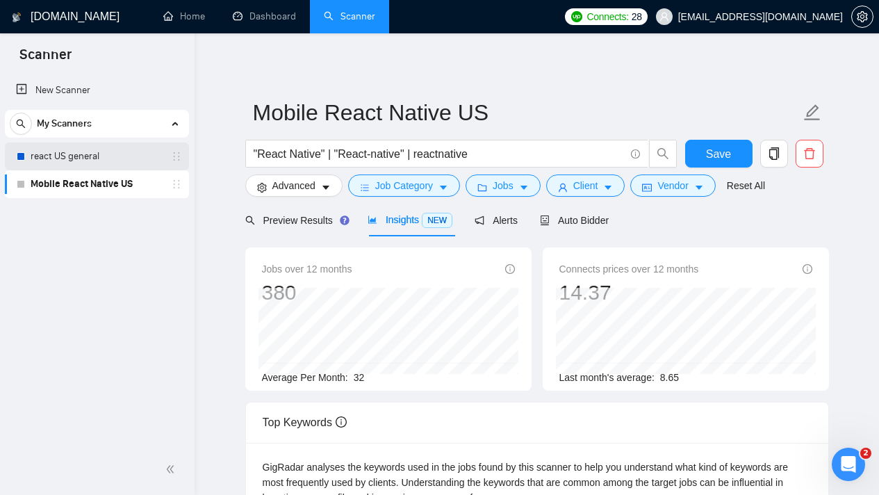
click at [124, 161] on link "react US general" at bounding box center [97, 157] width 132 height 28
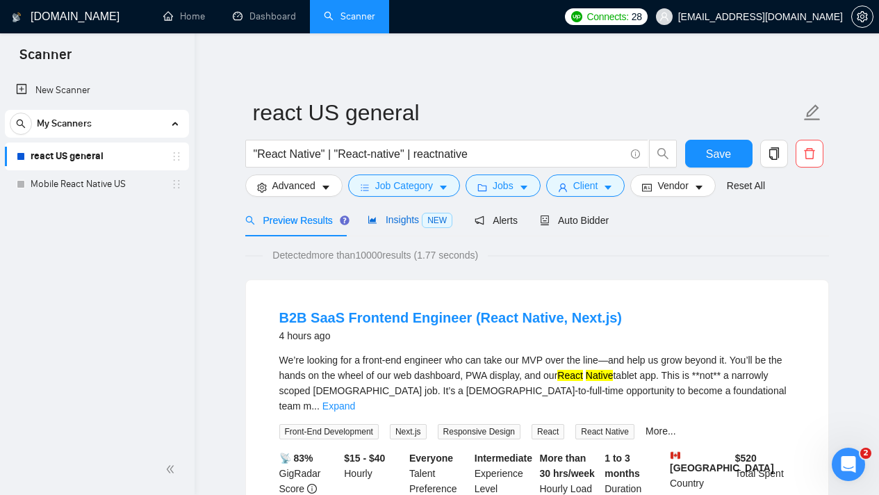
click at [410, 223] on span "Insights NEW" at bounding box center [410, 219] width 85 height 11
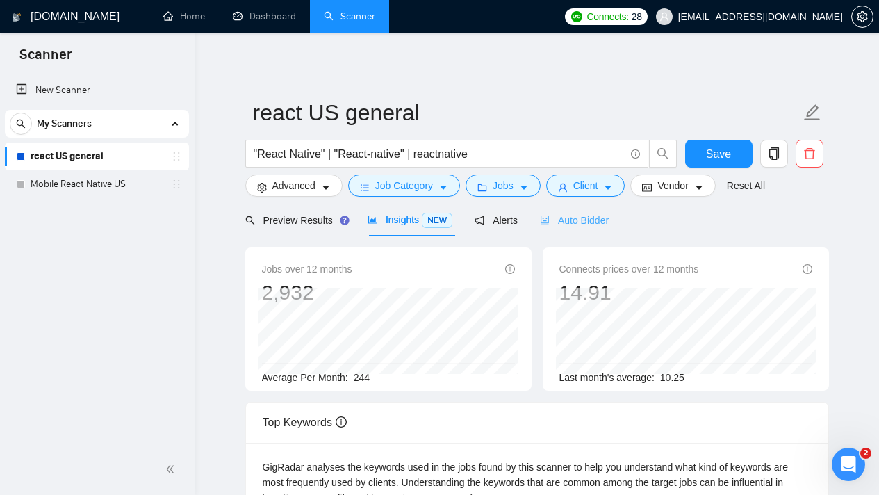
click at [587, 227] on div "Auto Bidder" at bounding box center [574, 220] width 69 height 33
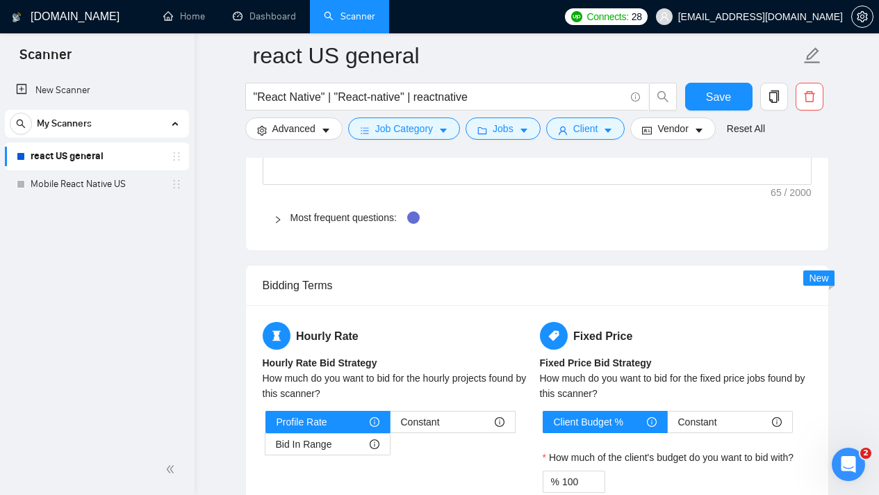
scroll to position [2037, 0]
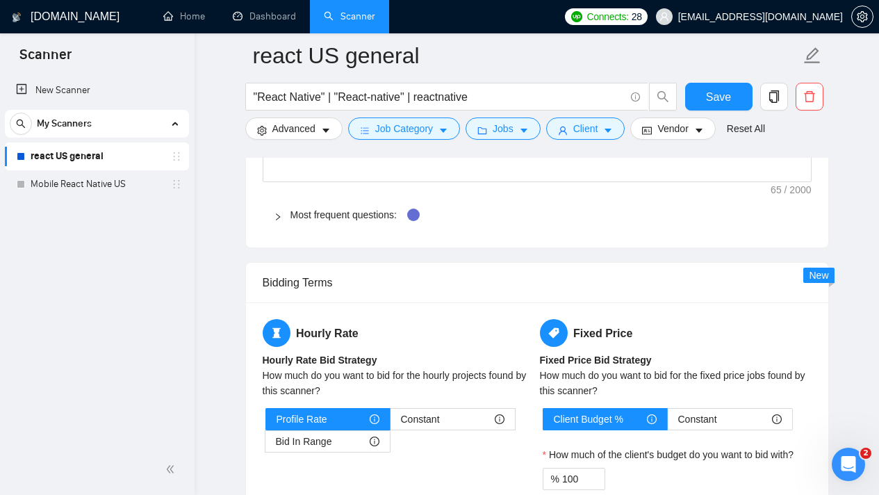
click at [286, 215] on div at bounding box center [282, 214] width 17 height 15
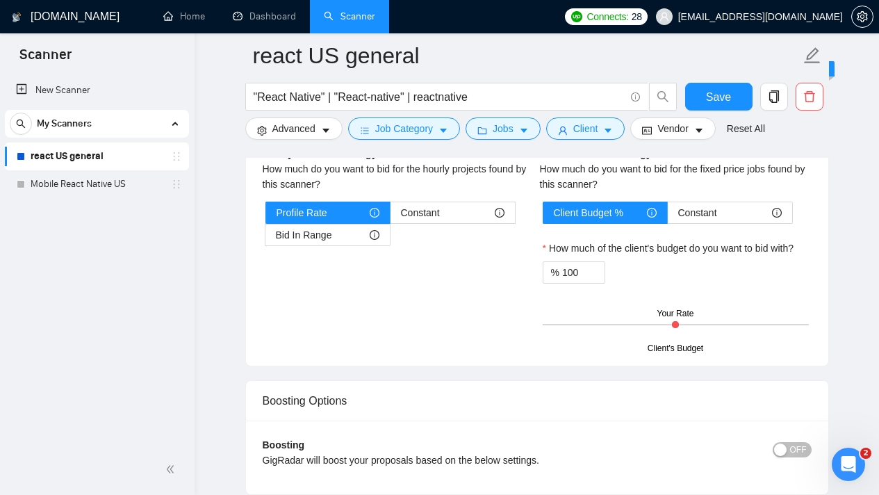
scroll to position [3053, 0]
